Goal: Information Seeking & Learning: Learn about a topic

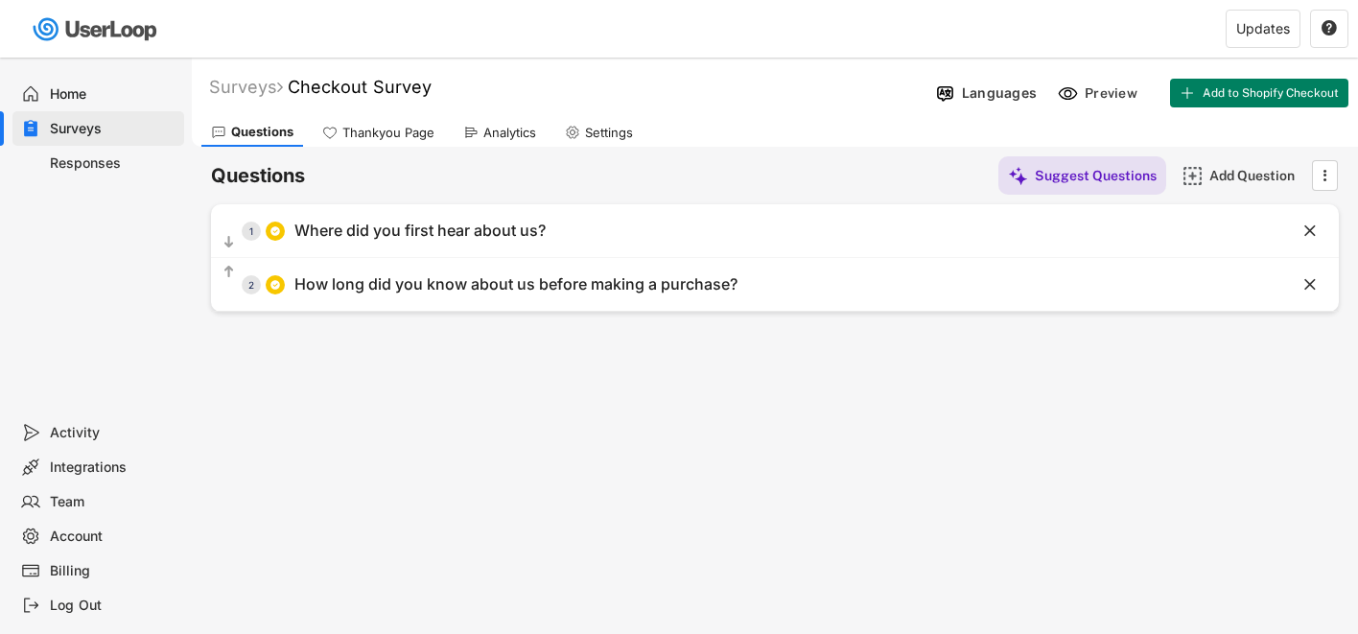
click at [105, 156] on div "Responses" at bounding box center [113, 163] width 127 height 18
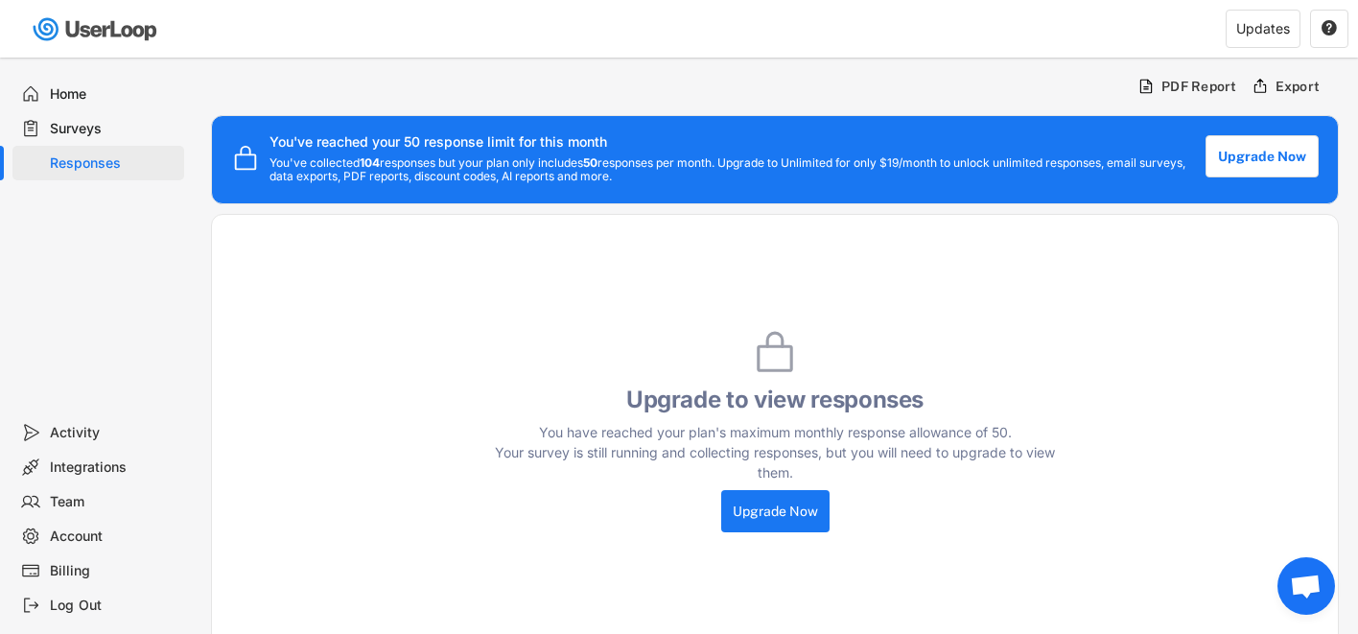
click at [61, 89] on div "Home" at bounding box center [113, 94] width 127 height 18
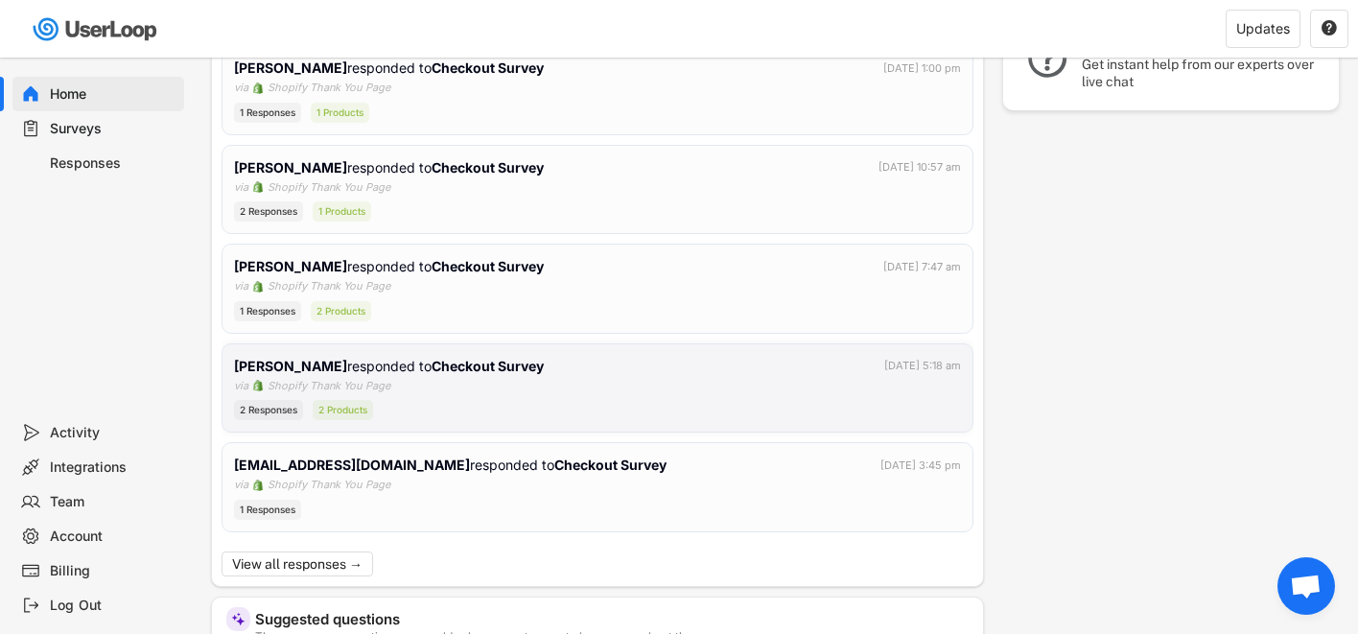
scroll to position [413, 0]
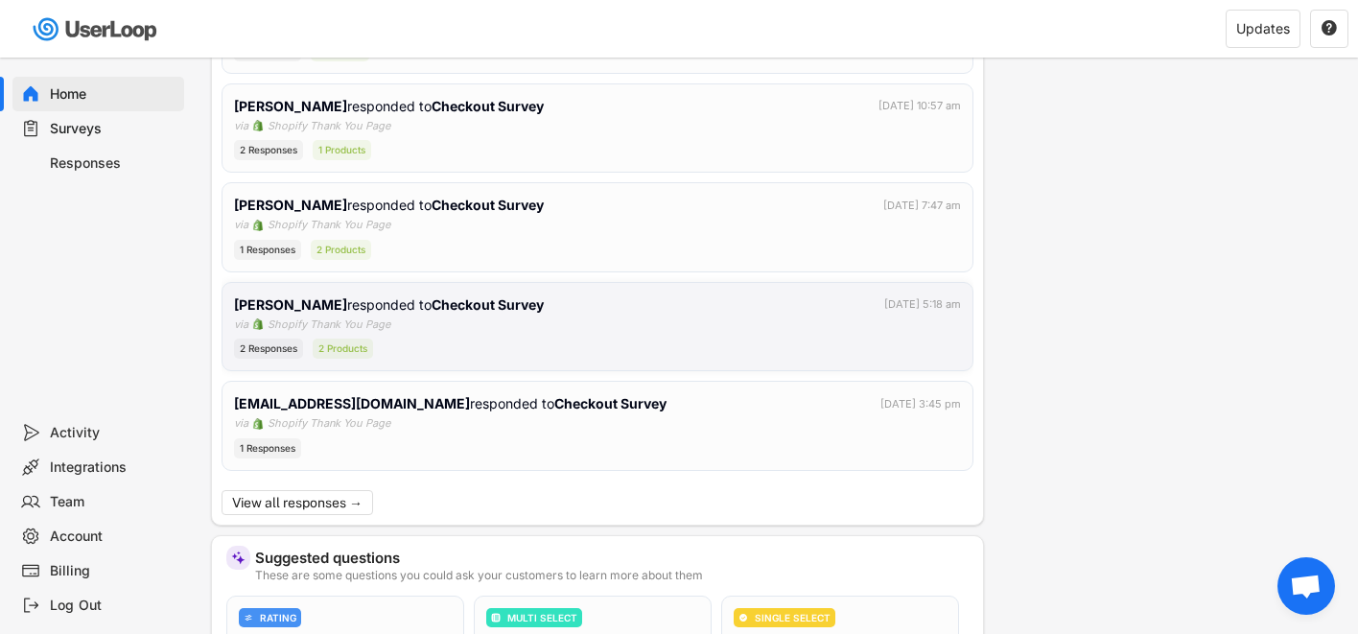
click at [322, 345] on div "2 Products" at bounding box center [343, 348] width 60 height 20
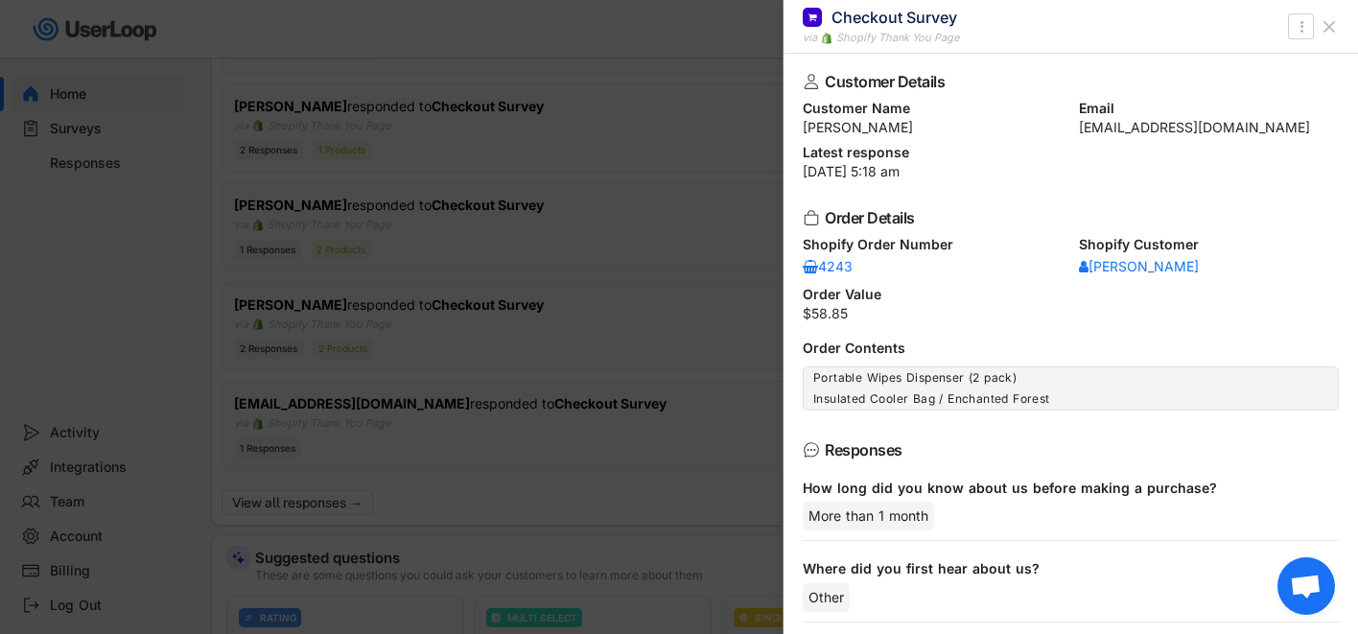
click at [171, 327] on div at bounding box center [679, 317] width 1358 height 634
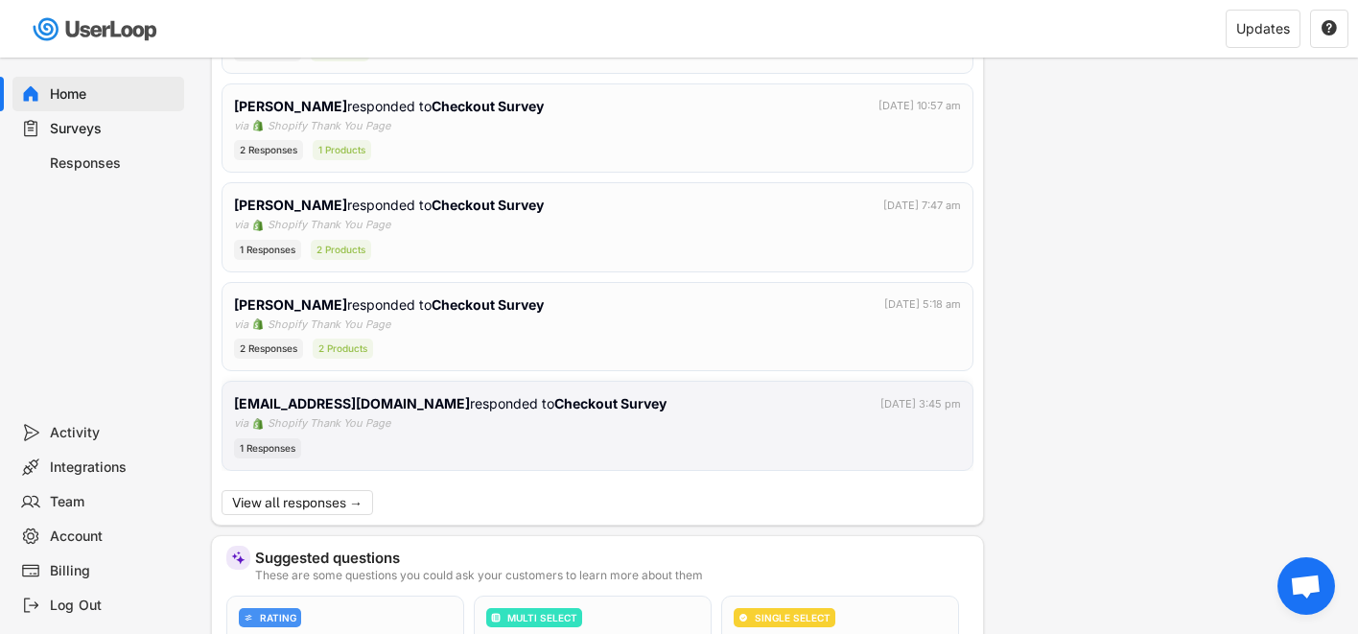
click at [387, 420] on div "Shopify Thank You Page" at bounding box center [328, 423] width 123 height 16
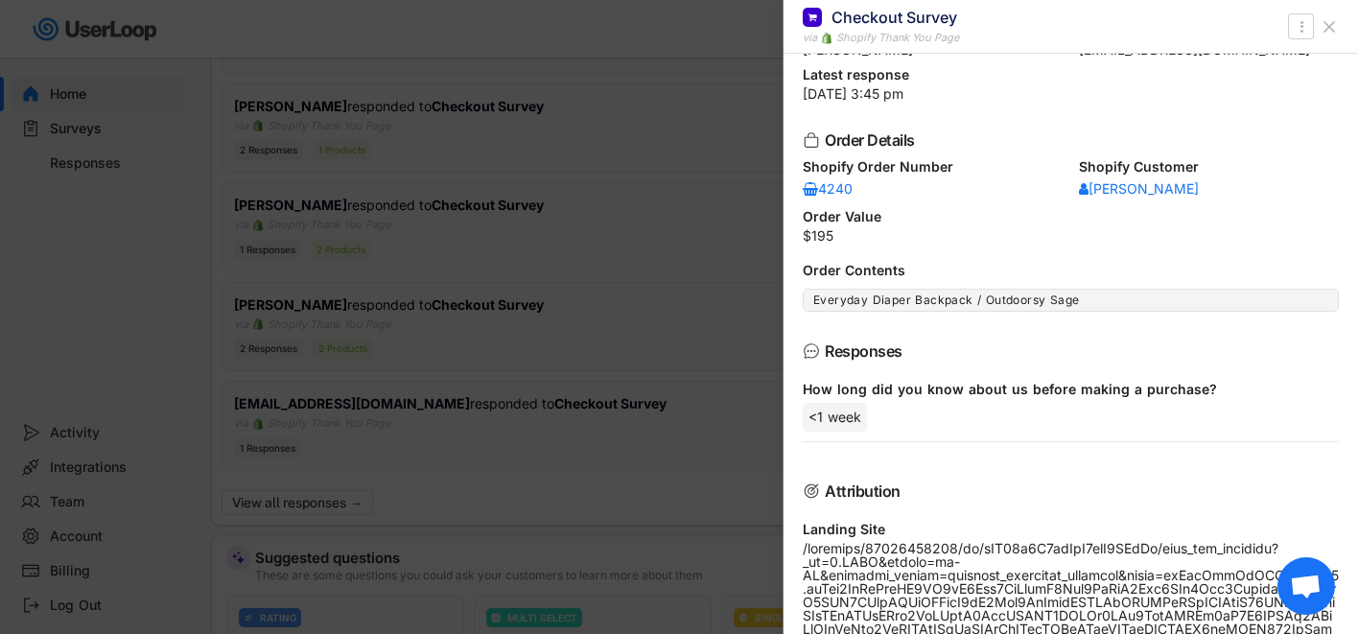
scroll to position [0, 0]
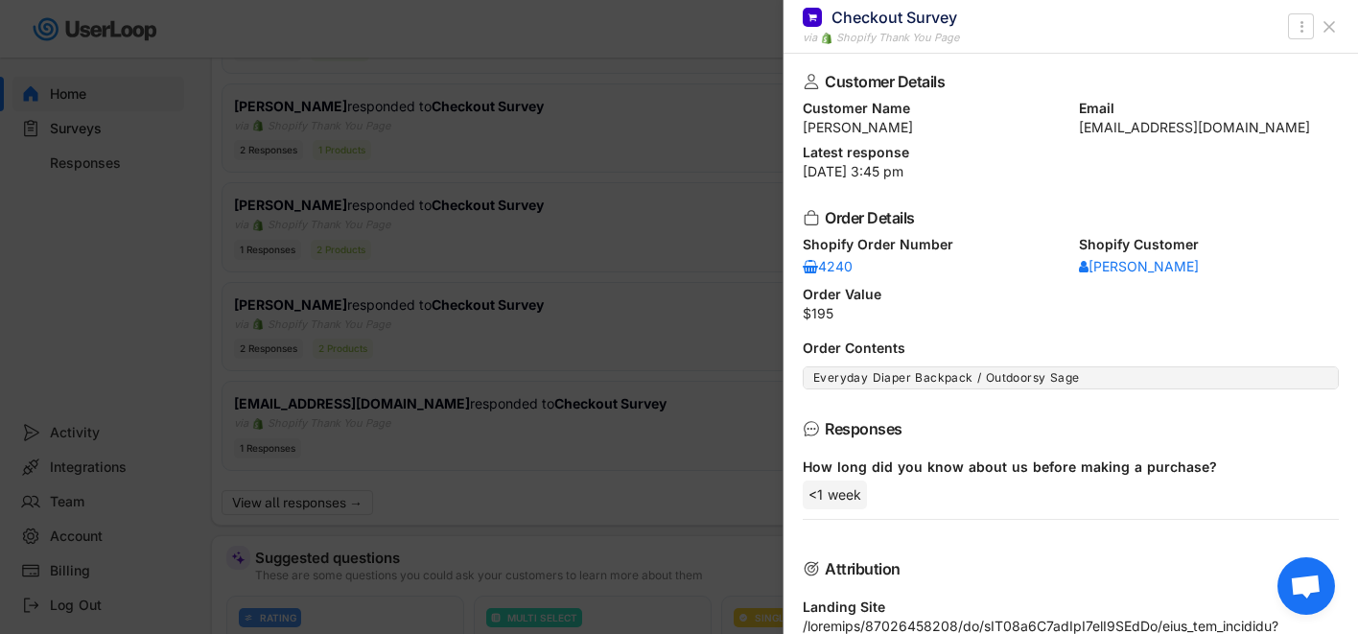
click at [357, 254] on div at bounding box center [679, 317] width 1358 height 634
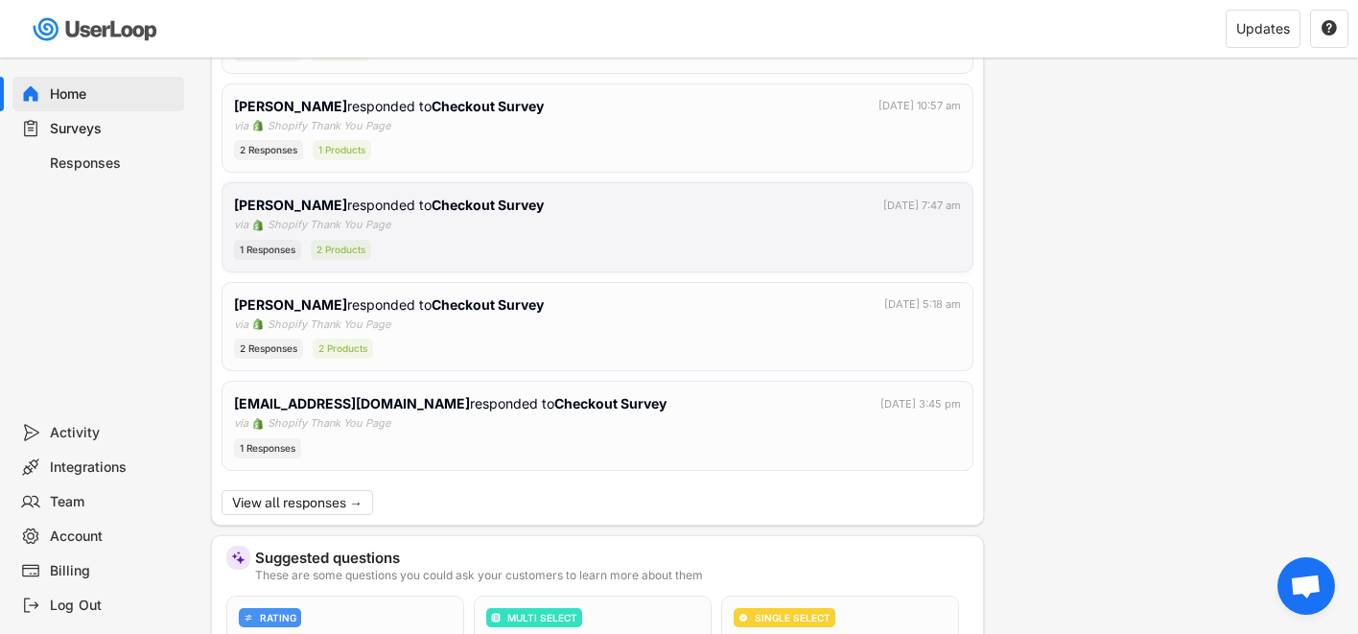
click at [387, 227] on div "Shopify Thank You Page" at bounding box center [328, 225] width 123 height 16
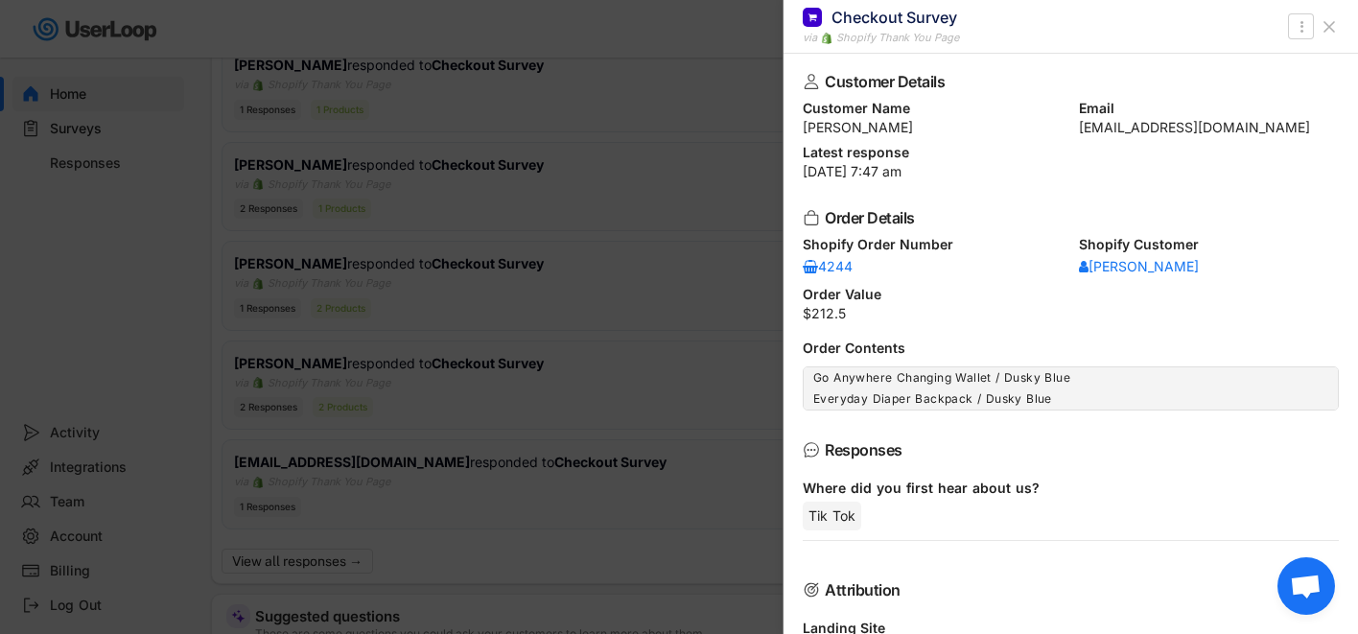
click at [145, 254] on div at bounding box center [679, 317] width 1358 height 634
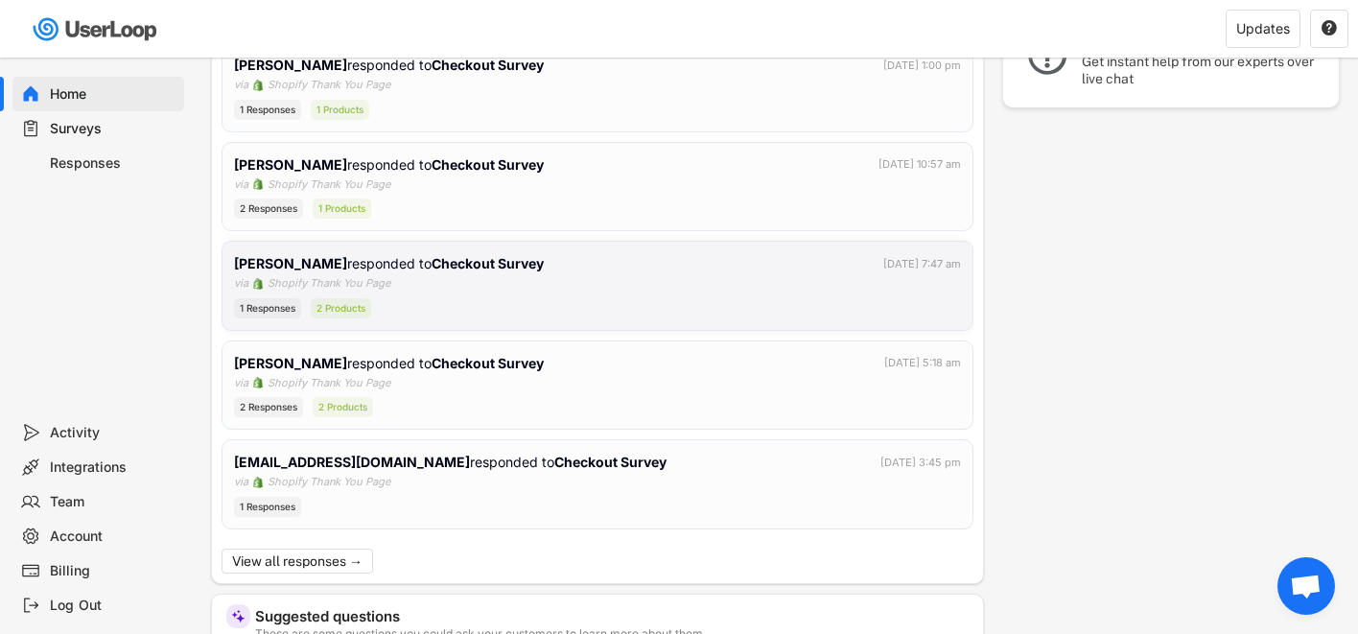
scroll to position [171, 0]
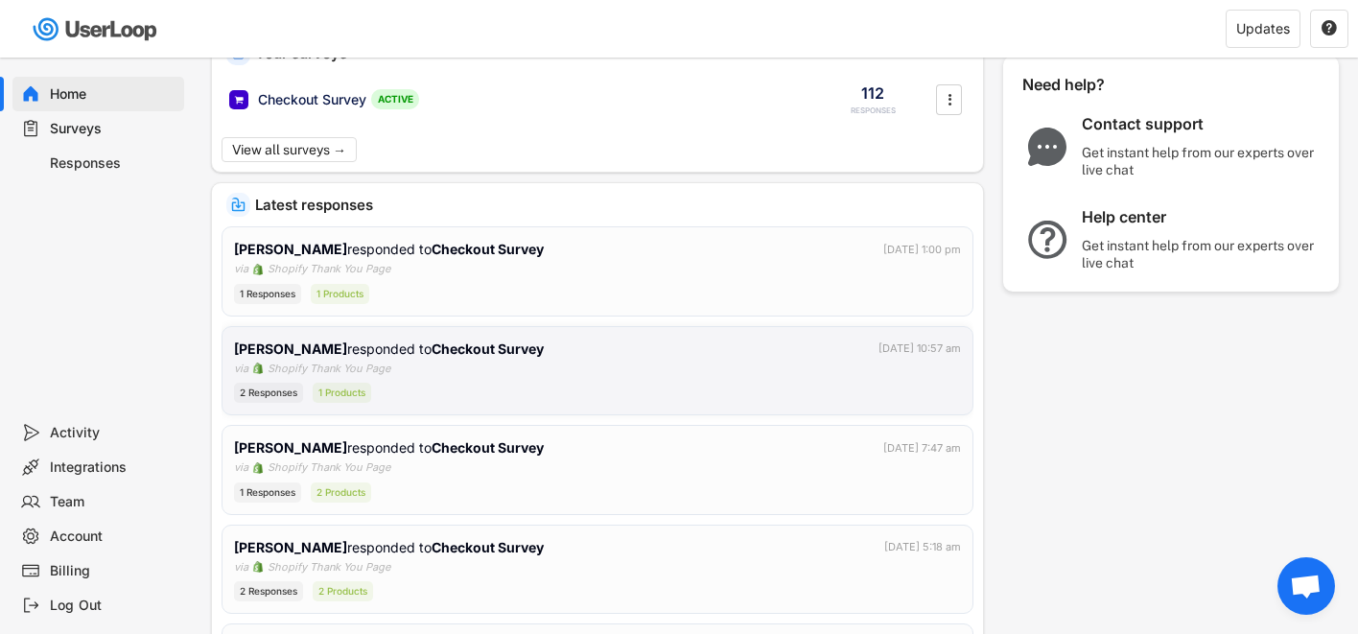
click at [472, 390] on div "2 Responses 1 Products" at bounding box center [597, 393] width 727 height 20
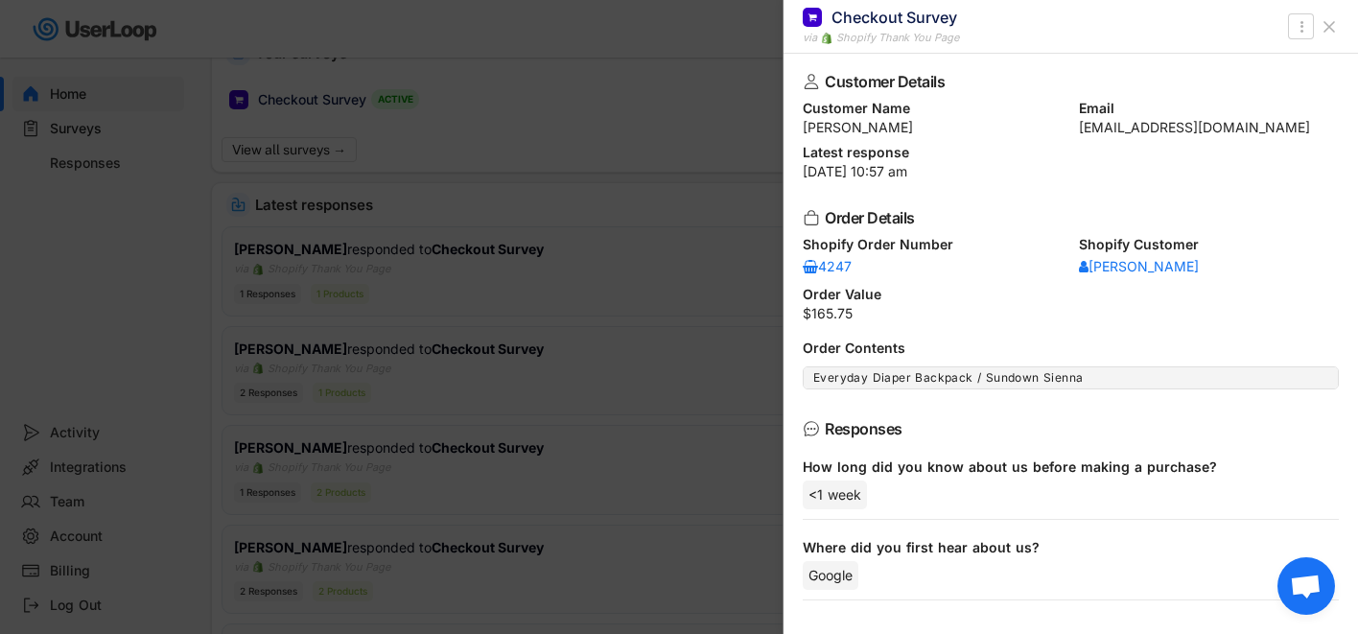
click at [483, 278] on div at bounding box center [679, 317] width 1358 height 634
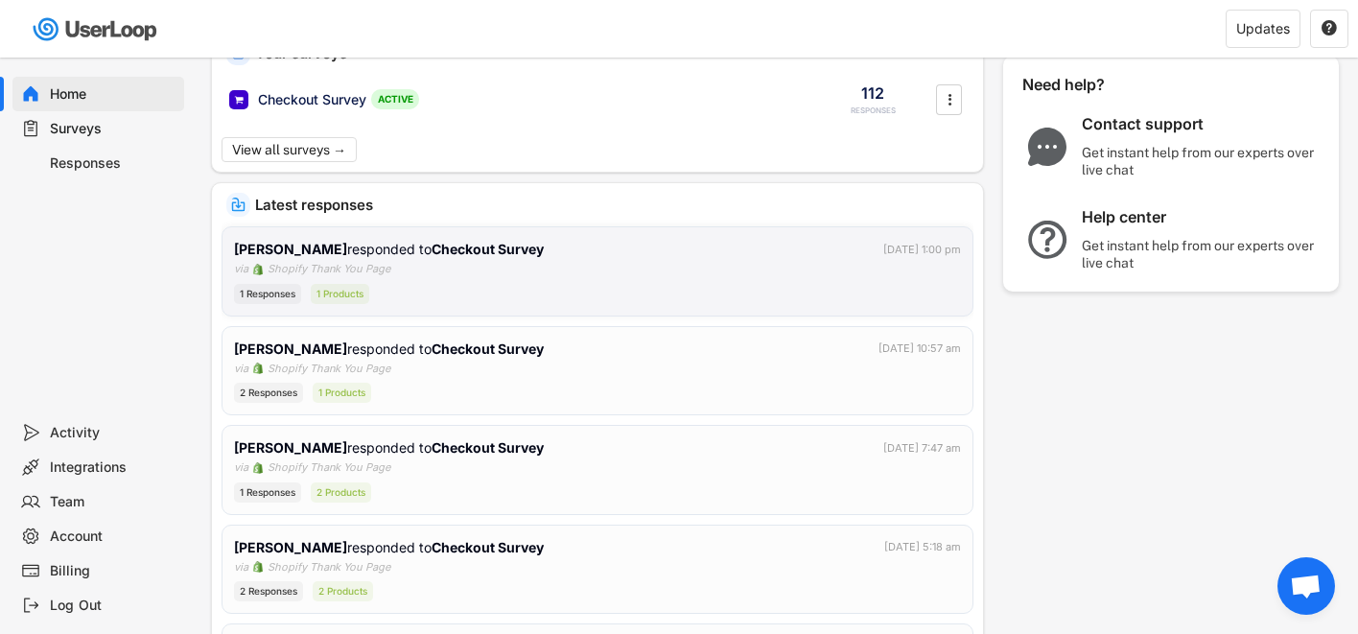
click at [443, 272] on div "[PERSON_NAME] responded to Checkout Survey [DATE] 1:00 pm via Shopify Thank You…" at bounding box center [597, 271] width 727 height 65
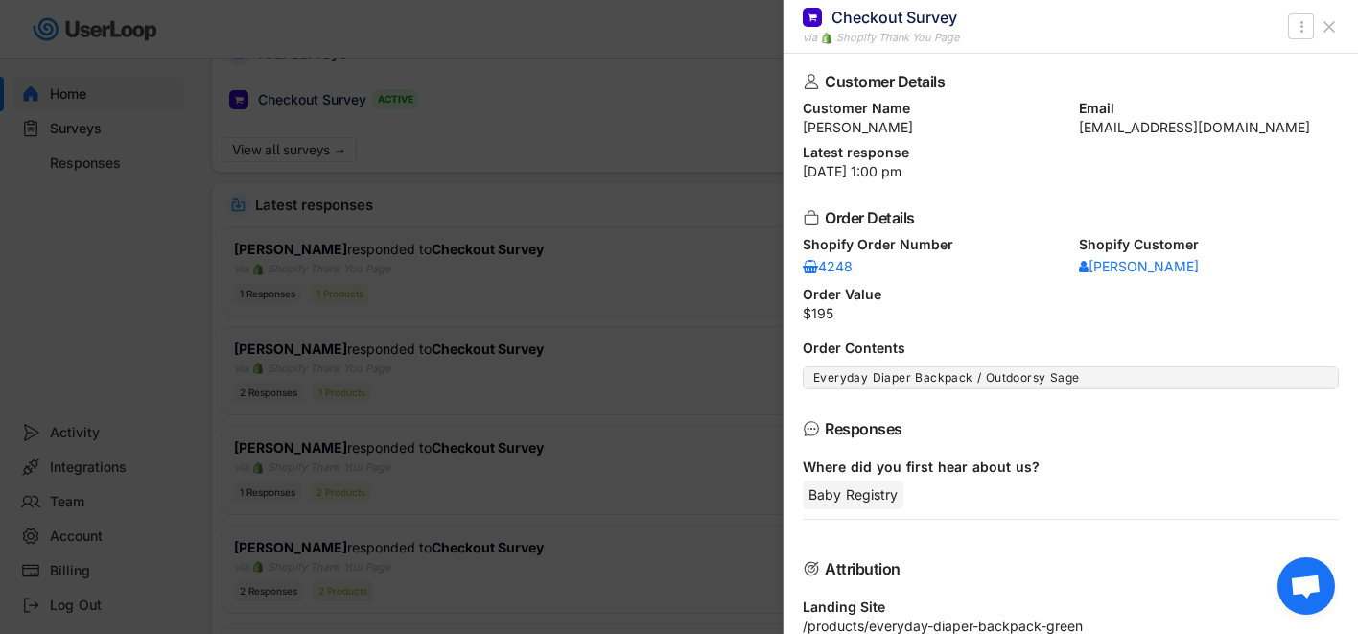
click at [102, 342] on div at bounding box center [679, 317] width 1358 height 634
